Goal: Check status: Check status

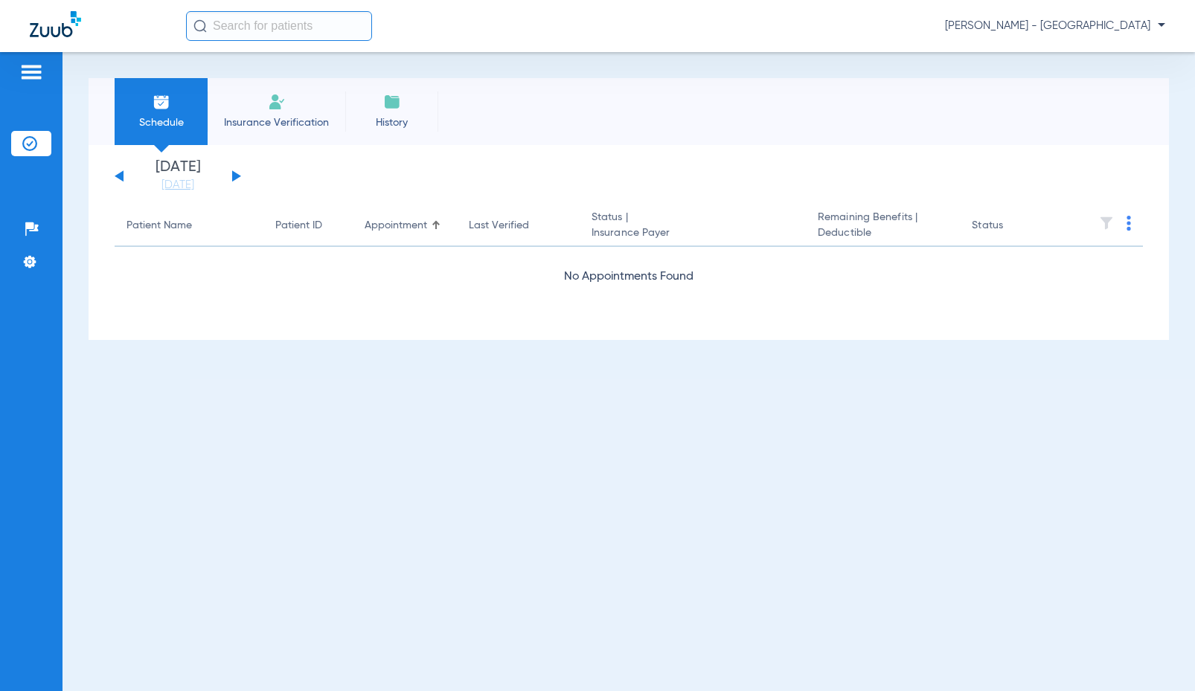
click at [301, 38] on input "text" at bounding box center [279, 26] width 186 height 30
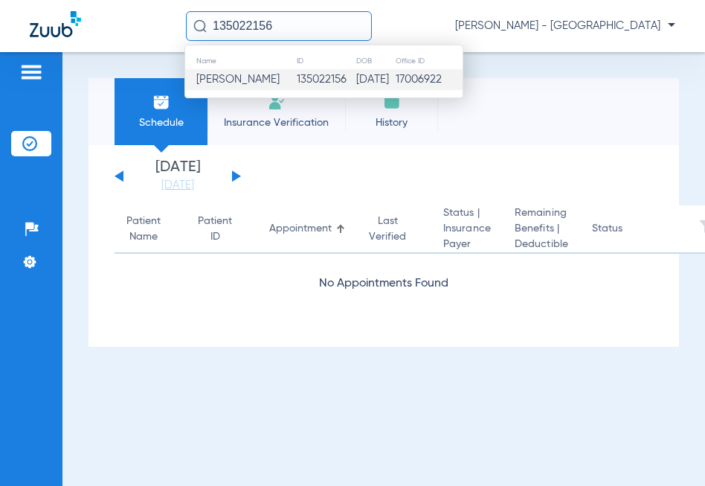
type input "135022156"
click at [356, 83] on td "[DATE]" at bounding box center [375, 79] width 39 height 21
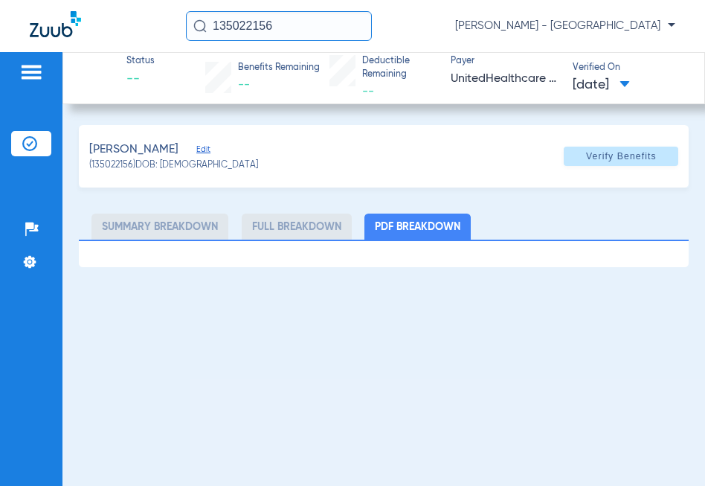
click at [178, 228] on li "Summary Breakdown" at bounding box center [160, 227] width 137 height 26
click at [358, 222] on ul "Summary Breakdown Full Breakdown PDF Breakdown" at bounding box center [384, 227] width 611 height 26
click at [597, 150] on span "Verify Benefits" at bounding box center [621, 156] width 71 height 12
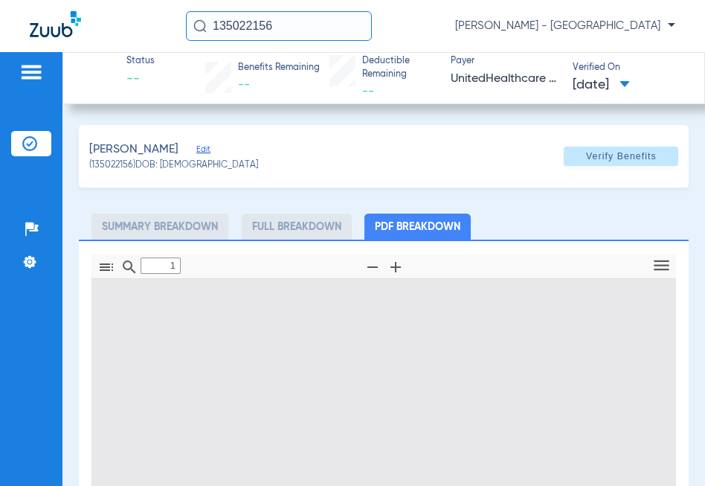
type input "0"
select select "page-width"
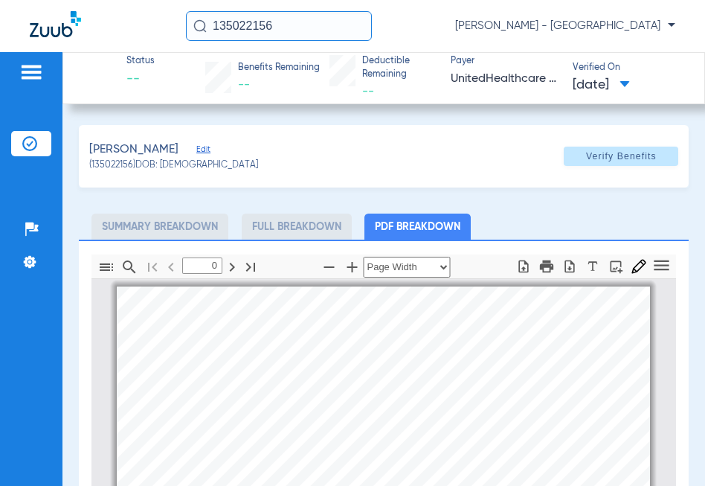
type input "1"
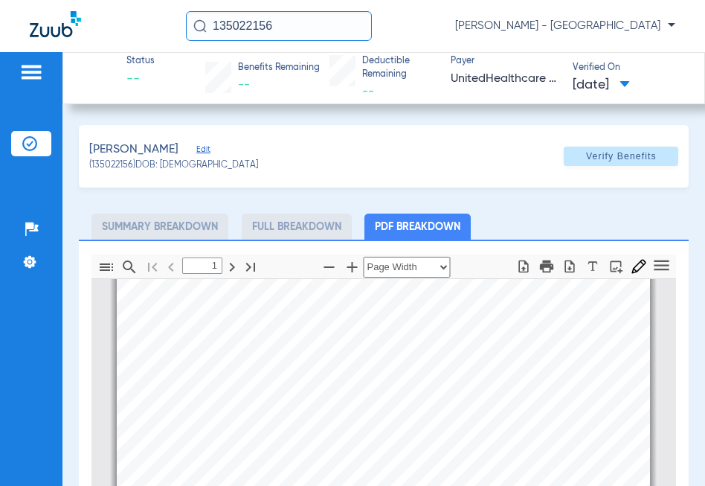
drag, startPoint x: 286, startPoint y: 30, endPoint x: -225, endPoint y: -45, distance: 516.5
click at [0, 0] on html "135022156 [GEOGRAPHIC_DATA][PERSON_NAME] - Boulder Crossings Patients Insurance…" at bounding box center [352, 243] width 705 height 486
click at [288, 22] on input "135012445" at bounding box center [279, 26] width 186 height 30
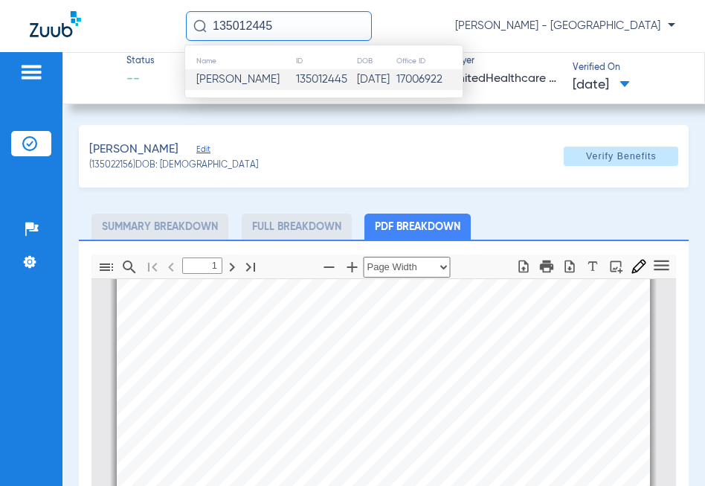
click at [295, 84] on td "135012445" at bounding box center [325, 79] width 61 height 21
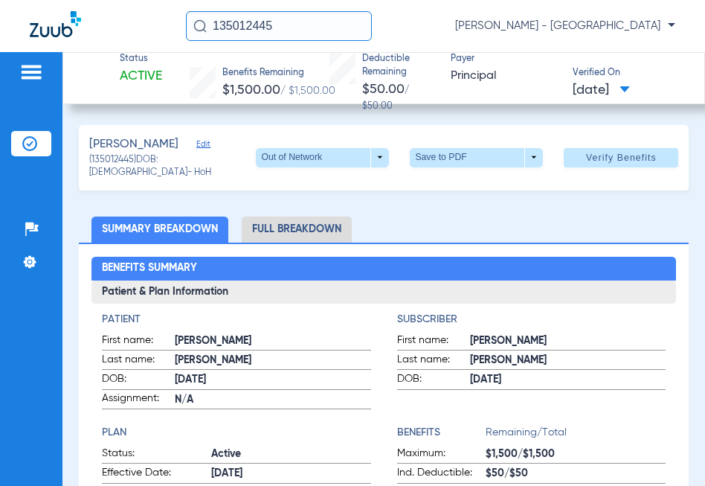
drag, startPoint x: 297, startPoint y: 16, endPoint x: -304, endPoint y: -10, distance: 600.9
click at [0, 0] on html "135012445 [GEOGRAPHIC_DATA][PERSON_NAME] - Boulder Crossings Patients Insurance…" at bounding box center [352, 243] width 705 height 486
click at [215, 27] on input "135027299" at bounding box center [279, 26] width 186 height 30
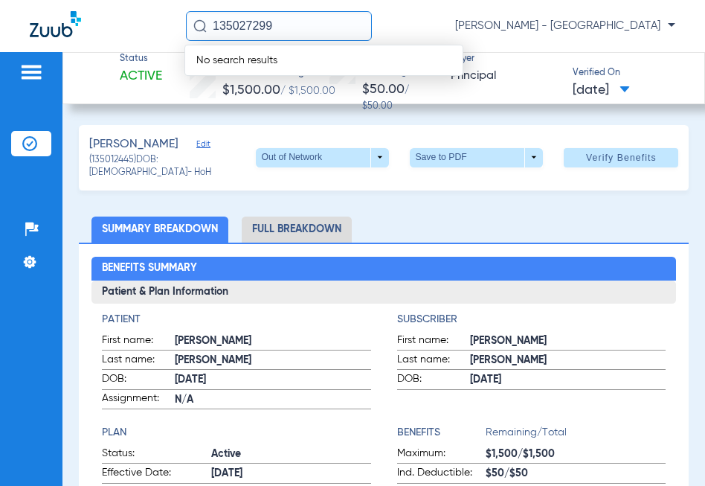
click at [268, 55] on span "No search results" at bounding box center [236, 60] width 103 height 10
click at [275, 29] on input "135027299" at bounding box center [279, 26] width 186 height 30
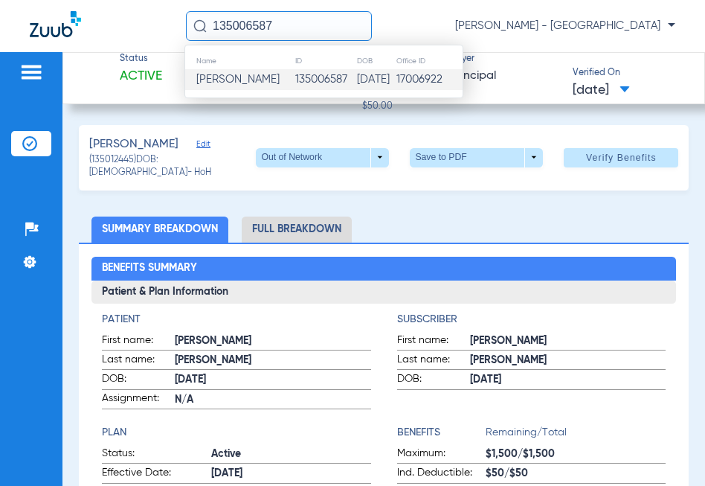
click at [304, 80] on td "135006587" at bounding box center [326, 79] width 62 height 21
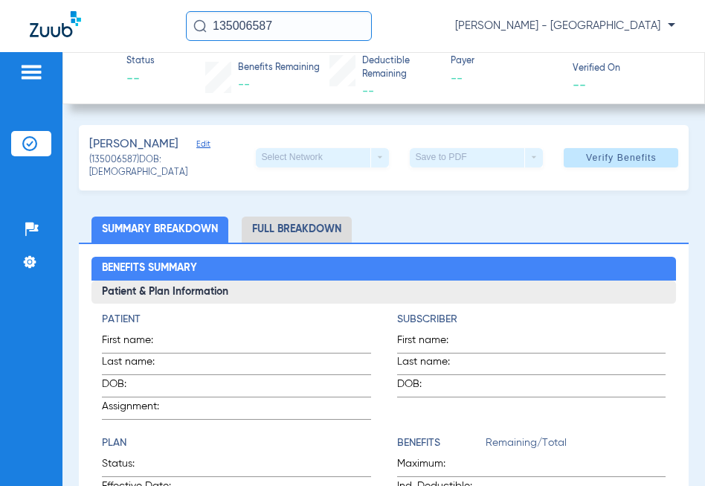
drag, startPoint x: 293, startPoint y: 22, endPoint x: -346, endPoint y: -11, distance: 640.0
click at [0, 0] on html "135006587 [GEOGRAPHIC_DATA][PERSON_NAME] - Boulder Crossings Patients Insurance…" at bounding box center [352, 243] width 705 height 486
click at [228, 9] on div "135027081 [PERSON_NAME] - [GEOGRAPHIC_DATA]" at bounding box center [352, 26] width 705 height 52
click at [257, 23] on input "135027081" at bounding box center [279, 26] width 186 height 30
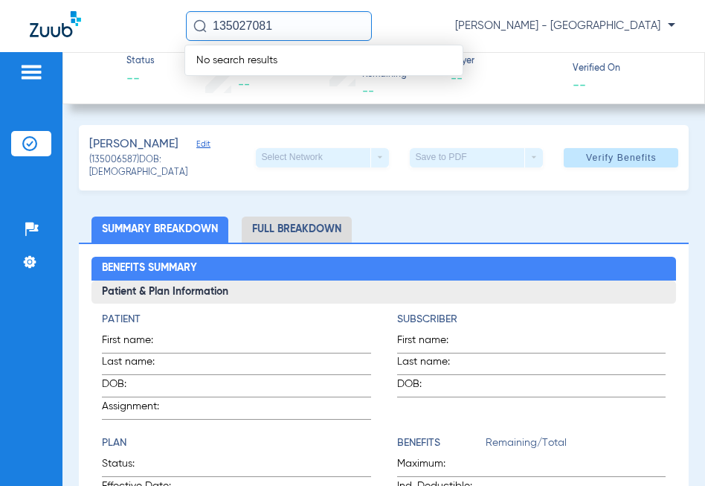
click at [280, 25] on input "135027081" at bounding box center [279, 26] width 186 height 30
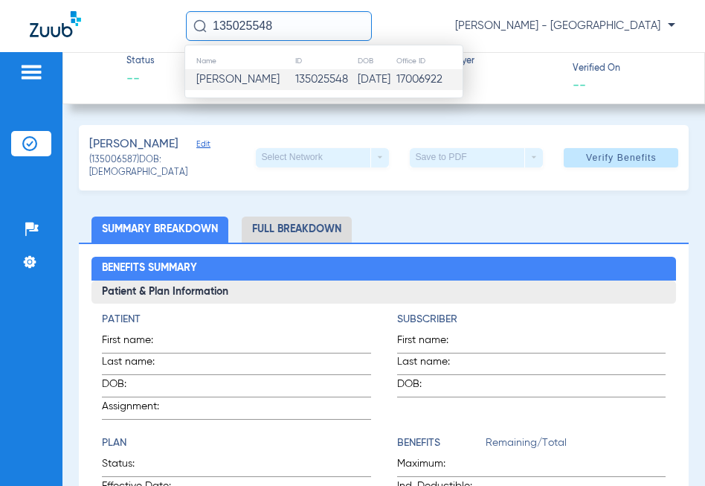
click at [298, 70] on td "135025548" at bounding box center [326, 79] width 62 height 21
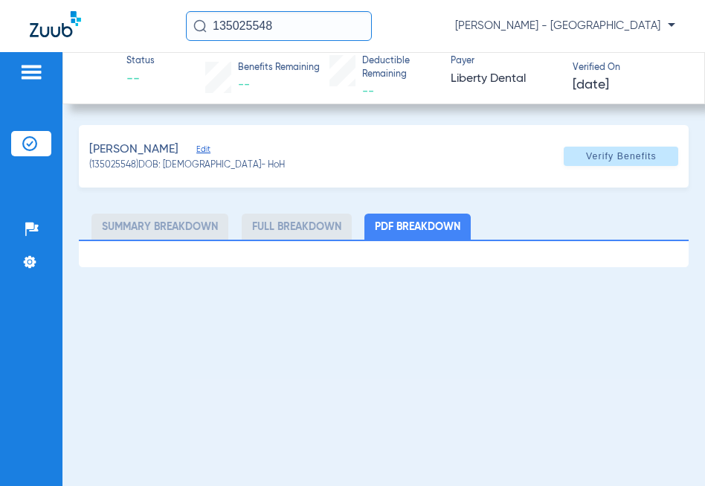
drag, startPoint x: 272, startPoint y: 13, endPoint x: 80, endPoint y: 28, distance: 192.5
click at [80, 27] on div "135025548 [GEOGRAPHIC_DATA][PERSON_NAME] - [GEOGRAPHIC_DATA]" at bounding box center [352, 26] width 705 height 52
type input "135023702"
click at [254, 10] on div "135023702 [GEOGRAPHIC_DATA][PERSON_NAME] - [GEOGRAPHIC_DATA]" at bounding box center [352, 26] width 705 height 52
click at [265, 24] on input "135023702" at bounding box center [279, 26] width 186 height 30
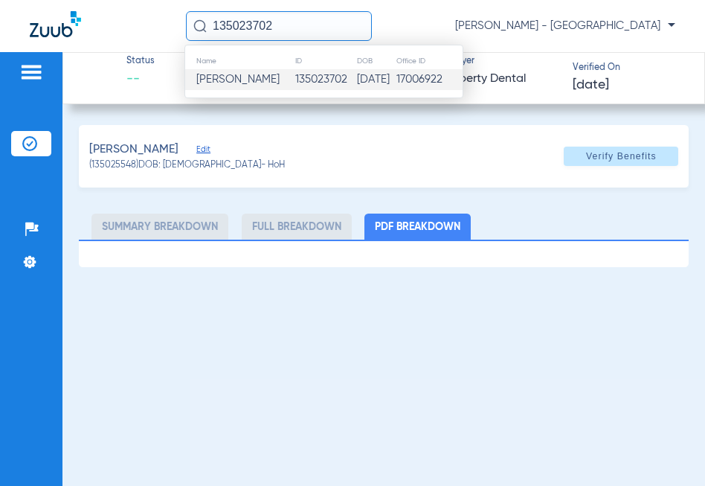
click at [295, 71] on td "135023702" at bounding box center [326, 79] width 62 height 21
